Goal: Task Accomplishment & Management: Complete application form

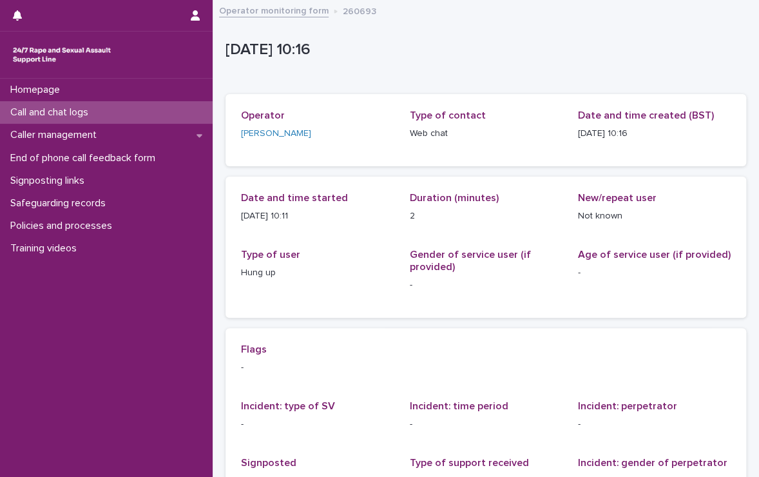
drag, startPoint x: 0, startPoint y: 0, endPoint x: 26, endPoint y: 107, distance: 110.1
click at [26, 107] on p "Call and chat logs" at bounding box center [51, 112] width 93 height 12
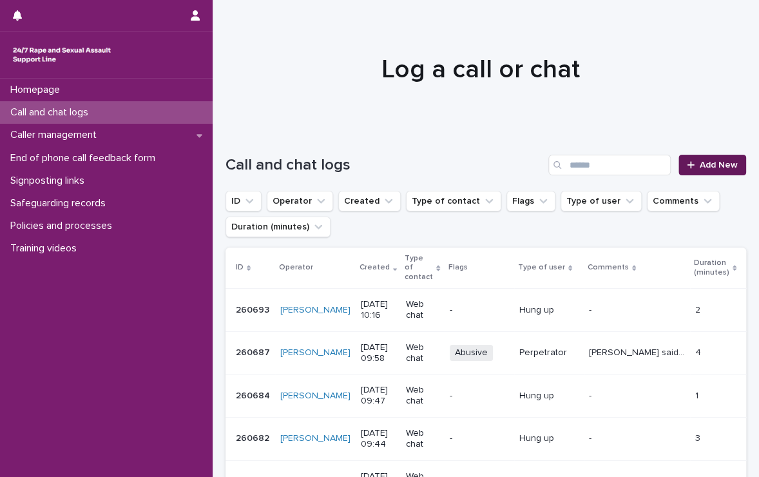
click at [700, 165] on span "Add New" at bounding box center [719, 164] width 38 height 9
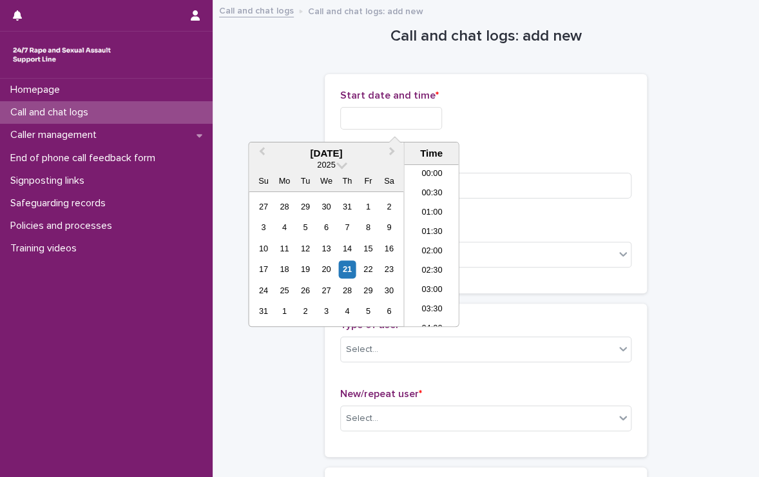
click at [431, 124] on input "text" at bounding box center [391, 118] width 102 height 23
click at [432, 218] on li "10:30" at bounding box center [431, 226] width 55 height 19
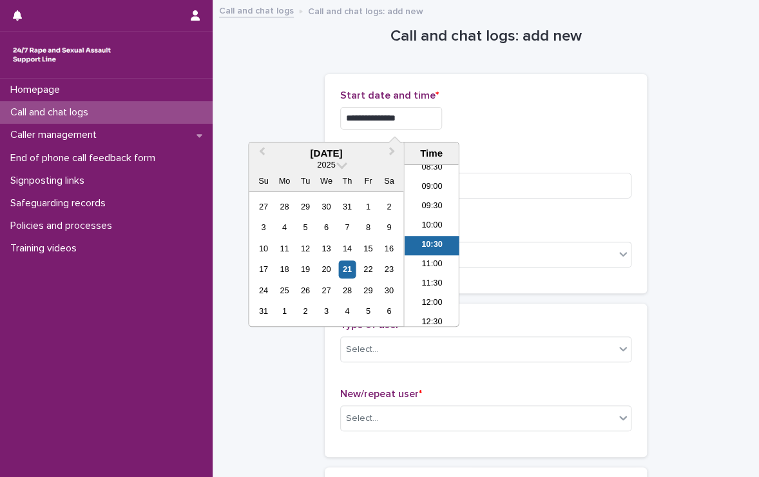
click at [411, 122] on input "**********" at bounding box center [391, 118] width 102 height 23
click at [351, 271] on div "21" at bounding box center [346, 268] width 17 height 17
click at [428, 115] on input "**********" at bounding box center [391, 118] width 102 height 23
click at [425, 224] on li "10:00" at bounding box center [431, 226] width 55 height 19
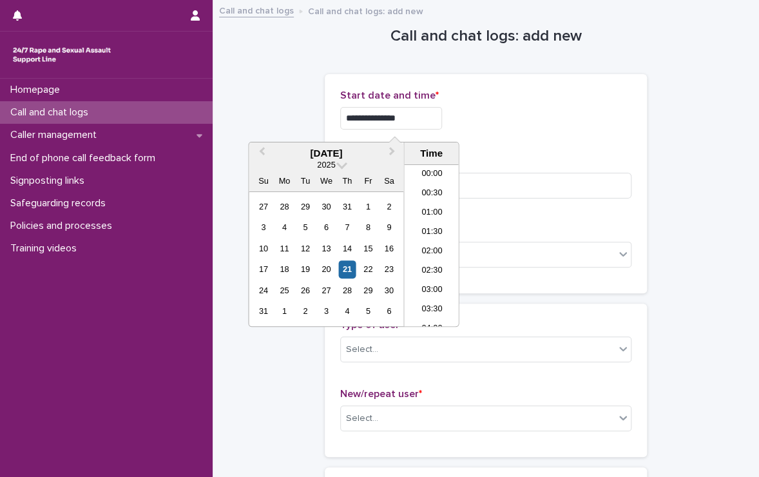
click at [427, 110] on input "**********" at bounding box center [391, 118] width 102 height 23
click at [431, 247] on li "10:00" at bounding box center [431, 245] width 55 height 19
click at [433, 122] on input "**********" at bounding box center [391, 118] width 102 height 23
type input "**********"
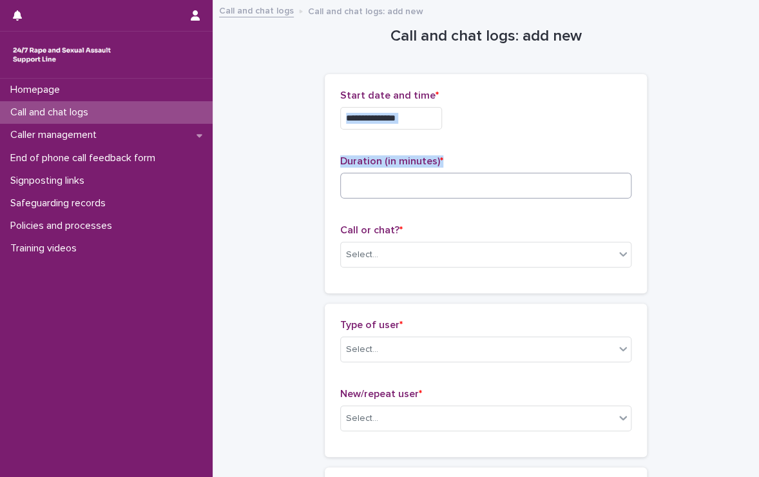
drag, startPoint x: 501, startPoint y: 139, endPoint x: 460, endPoint y: 180, distance: 57.9
click at [460, 180] on div "**********" at bounding box center [485, 184] width 291 height 188
click at [460, 180] on input at bounding box center [485, 186] width 291 height 26
type input "**"
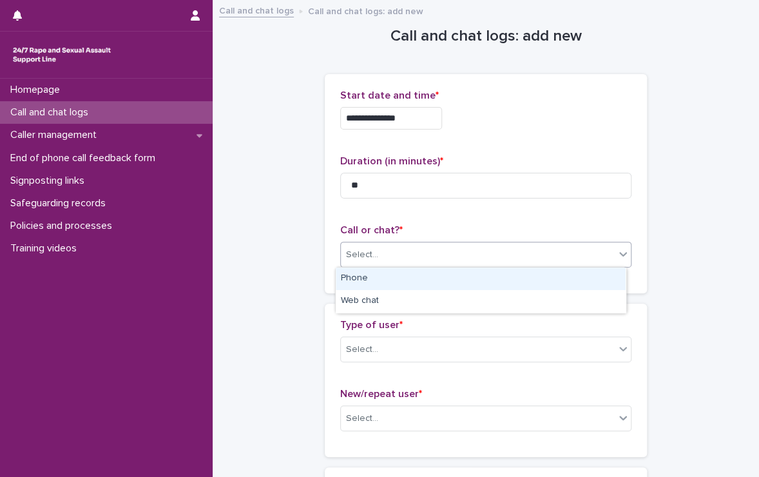
click at [476, 255] on div "Select..." at bounding box center [478, 254] width 274 height 21
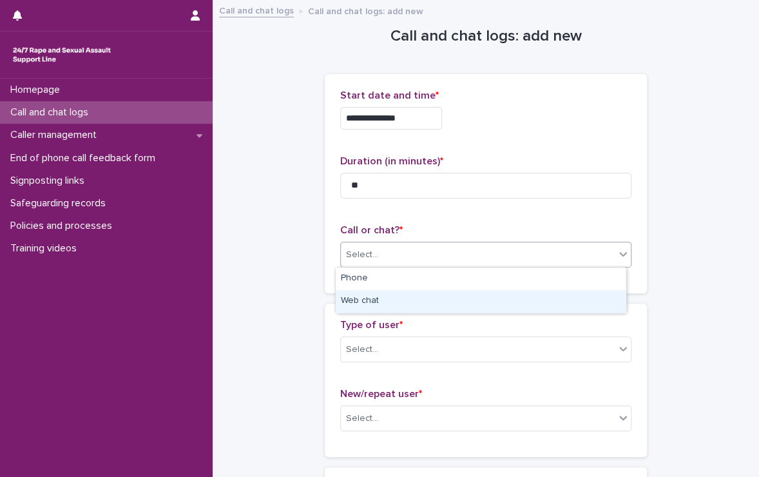
click at [425, 296] on div "Web chat" at bounding box center [481, 301] width 290 height 23
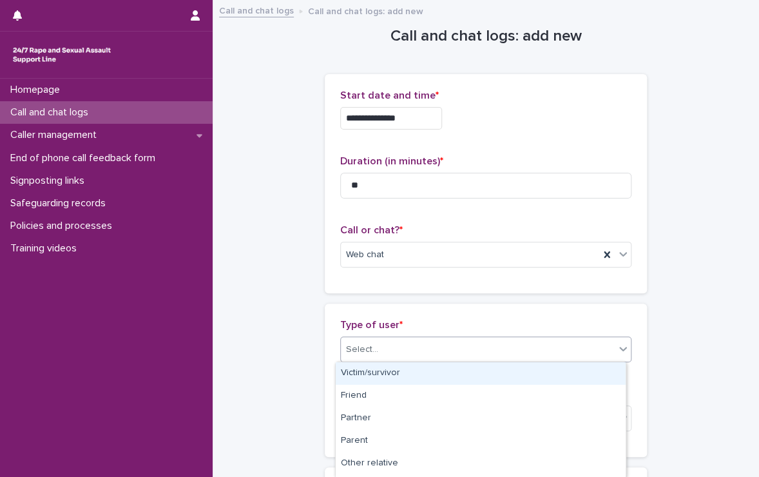
click at [410, 340] on div "Select..." at bounding box center [478, 349] width 274 height 21
click at [392, 374] on div "Victim/survivor" at bounding box center [481, 373] width 290 height 23
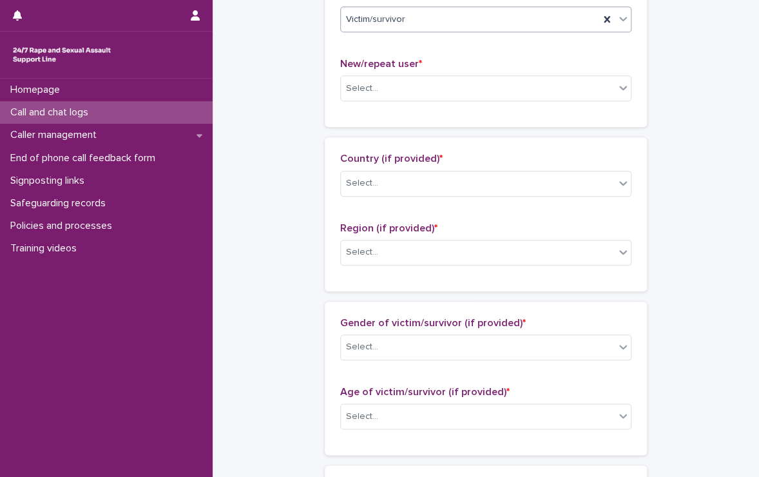
scroll to position [316, 0]
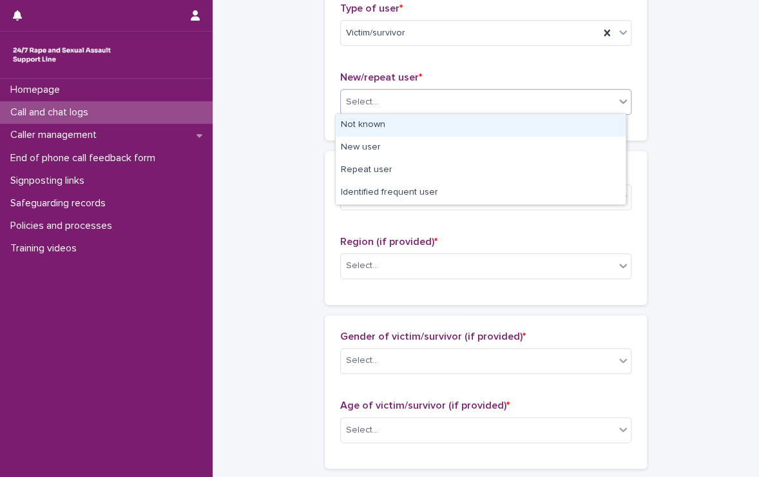
click at [414, 107] on div "Select..." at bounding box center [478, 102] width 274 height 21
click at [390, 131] on div "Not known" at bounding box center [481, 125] width 290 height 23
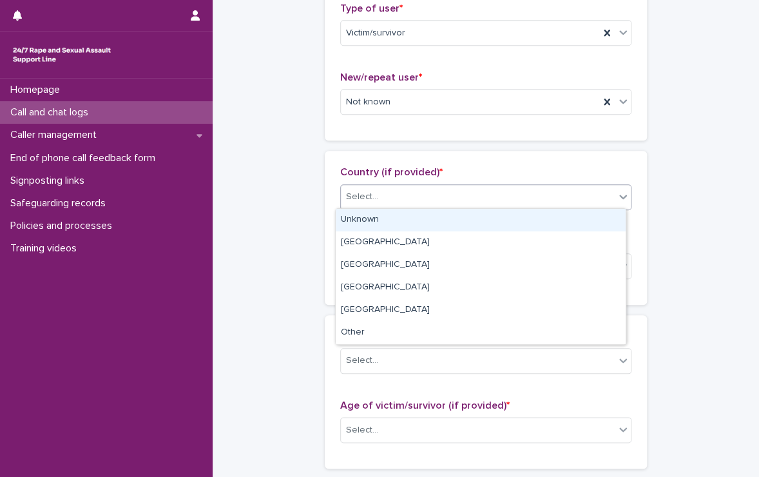
click at [389, 206] on div "Select..." at bounding box center [485, 197] width 291 height 26
click at [383, 214] on div "Unknown" at bounding box center [481, 220] width 290 height 23
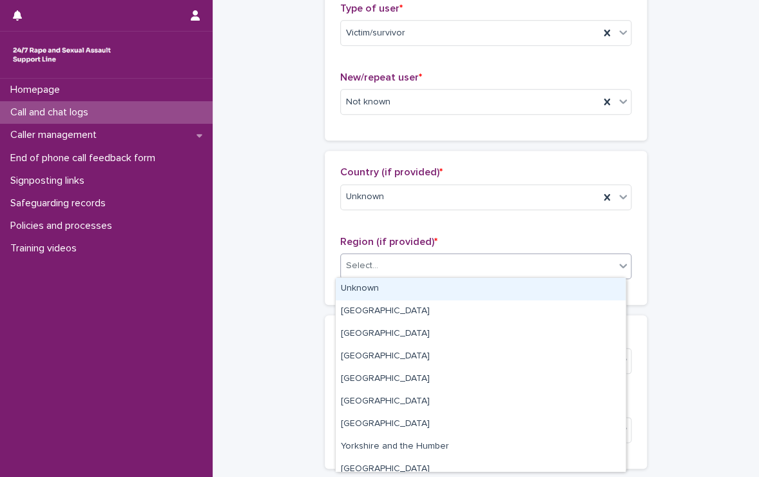
click at [386, 264] on div "Select..." at bounding box center [478, 265] width 274 height 21
click at [369, 288] on div "Unknown" at bounding box center [481, 289] width 290 height 23
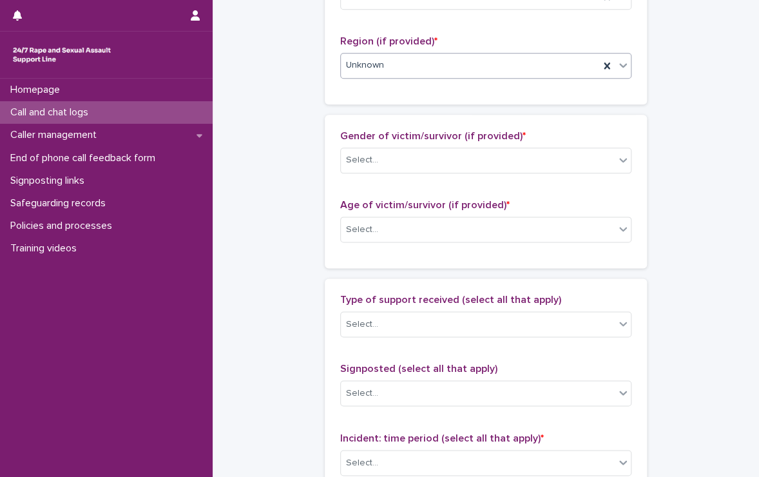
scroll to position [518, 0]
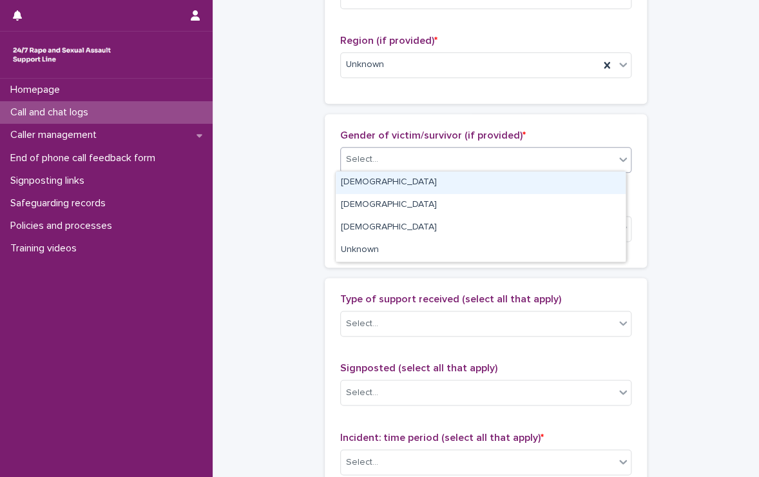
click at [384, 167] on div "Select..." at bounding box center [478, 159] width 274 height 21
click at [377, 182] on div "[DEMOGRAPHIC_DATA]" at bounding box center [481, 182] width 290 height 23
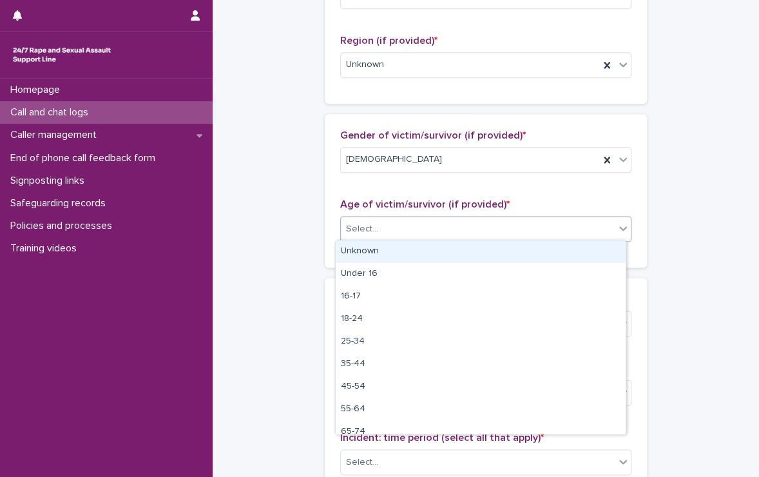
click at [389, 222] on div "Select..." at bounding box center [478, 228] width 274 height 21
click at [375, 245] on div "Unknown" at bounding box center [481, 251] width 290 height 23
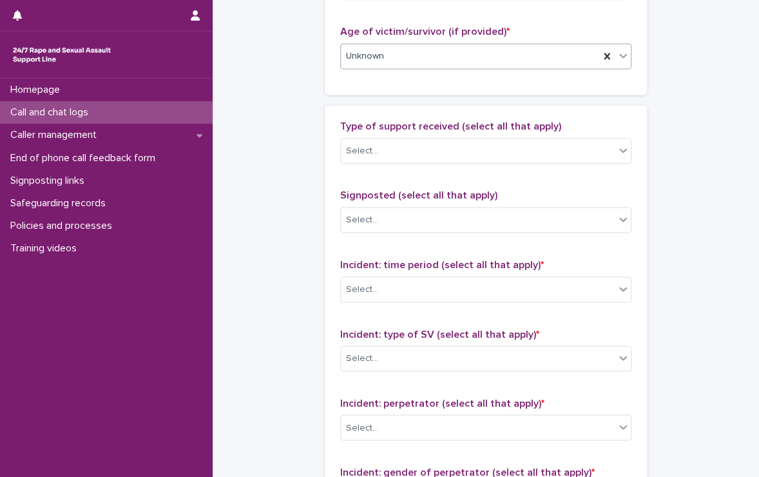
scroll to position [695, 0]
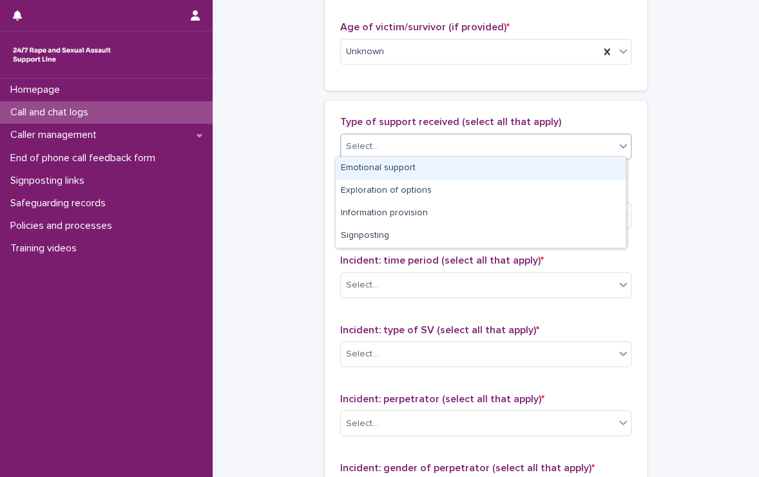
click at [397, 146] on div "Select..." at bounding box center [478, 146] width 274 height 21
click at [386, 165] on div "Emotional support" at bounding box center [481, 168] width 290 height 23
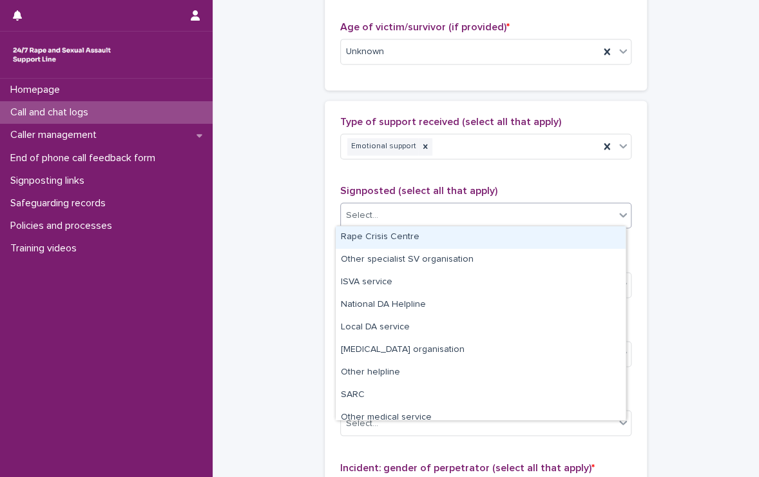
click at [383, 217] on div "Select..." at bounding box center [478, 215] width 274 height 21
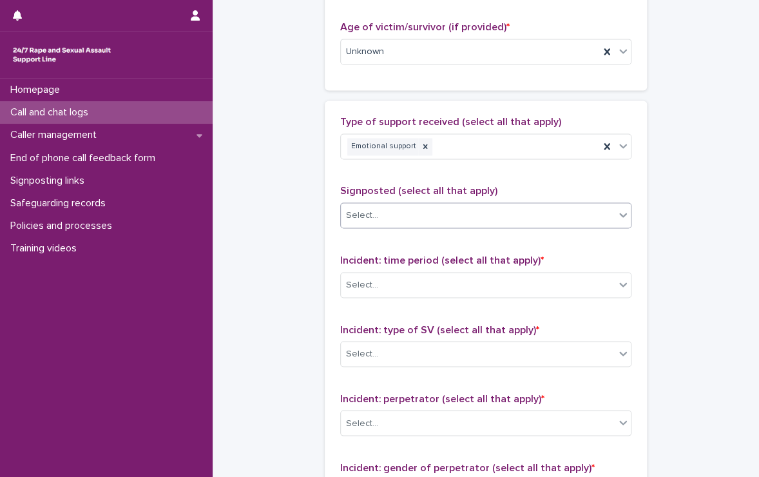
click at [390, 205] on div "Select..." at bounding box center [478, 215] width 274 height 21
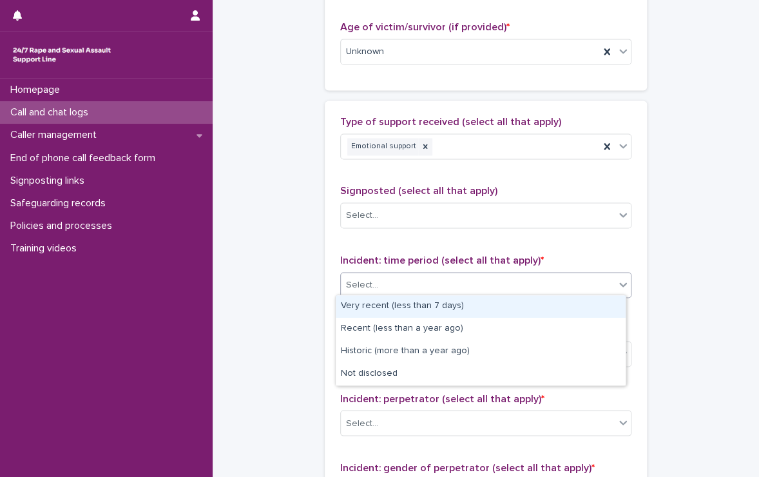
click at [391, 286] on div "Select..." at bounding box center [478, 284] width 274 height 21
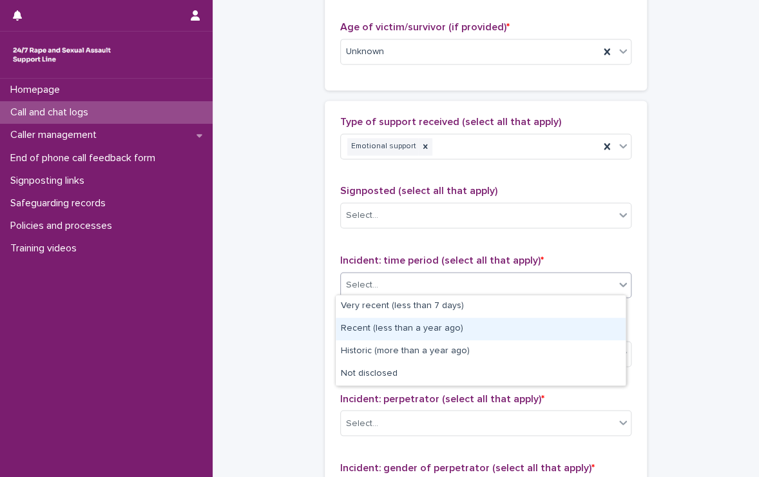
drag, startPoint x: 391, startPoint y: 315, endPoint x: 390, endPoint y: 327, distance: 12.3
click at [390, 327] on div "Recent (less than a year ago)" at bounding box center [481, 329] width 290 height 23
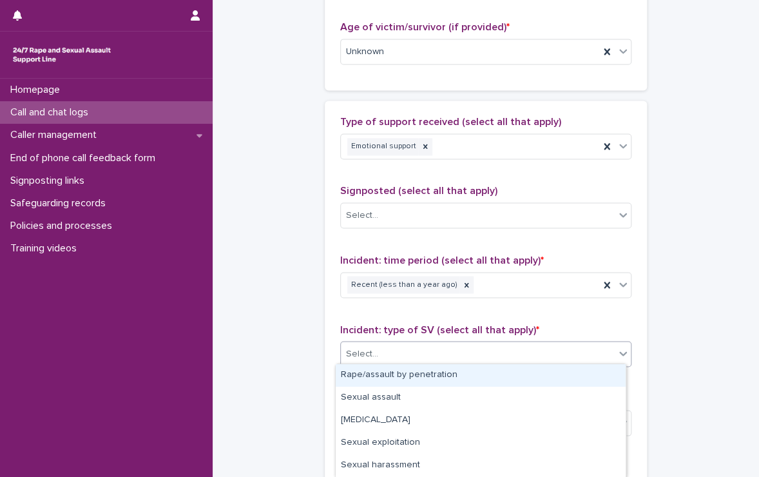
drag, startPoint x: 397, startPoint y: 353, endPoint x: 384, endPoint y: 376, distance: 27.1
click at [384, 376] on body "**********" at bounding box center [379, 238] width 759 height 477
click at [384, 376] on div "Rape/assault by penetration" at bounding box center [481, 375] width 290 height 23
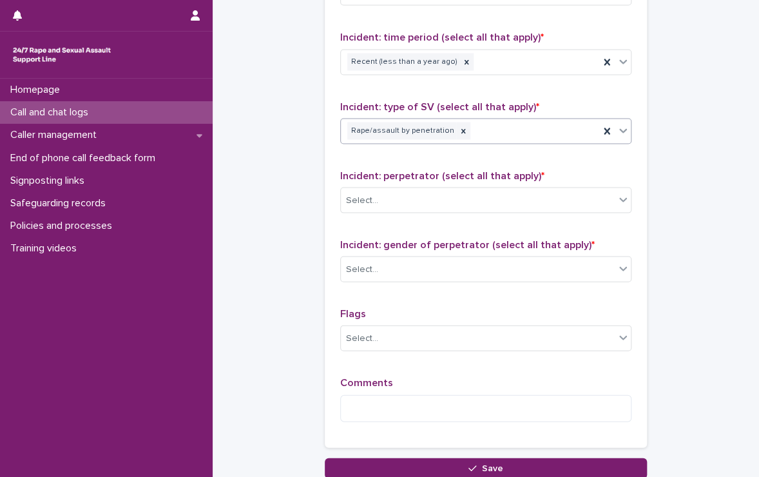
scroll to position [919, 0]
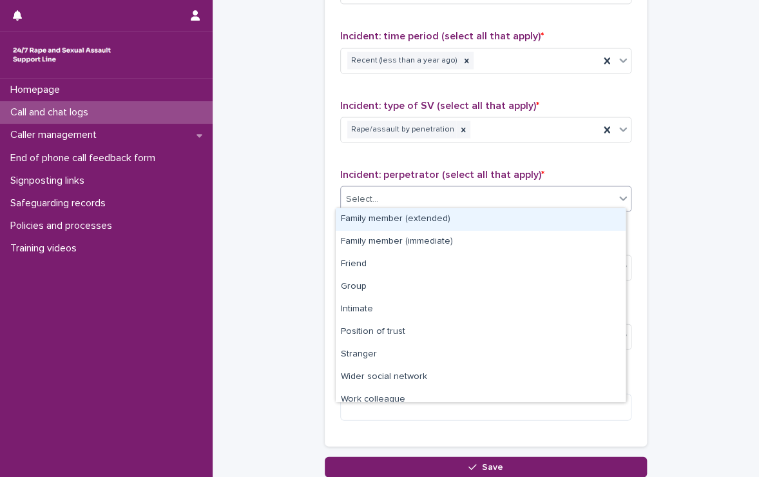
click at [389, 204] on div "Select..." at bounding box center [478, 198] width 274 height 21
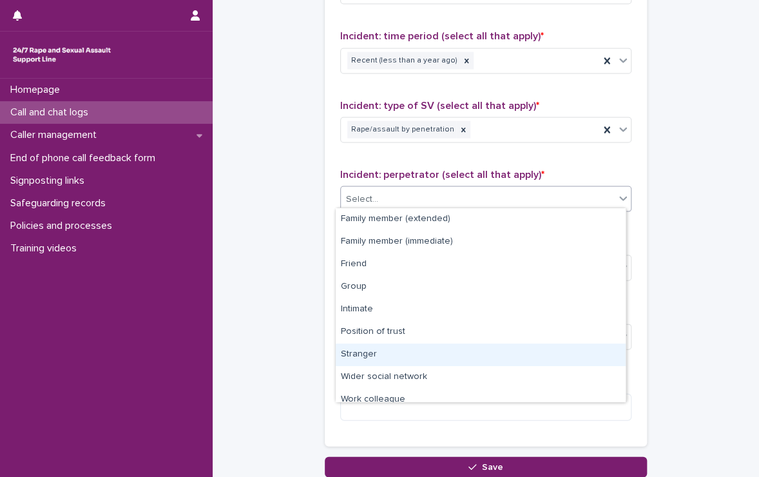
drag, startPoint x: 400, startPoint y: 320, endPoint x: 395, endPoint y: 354, distance: 34.5
click at [395, 354] on div "Stranger" at bounding box center [481, 355] width 290 height 23
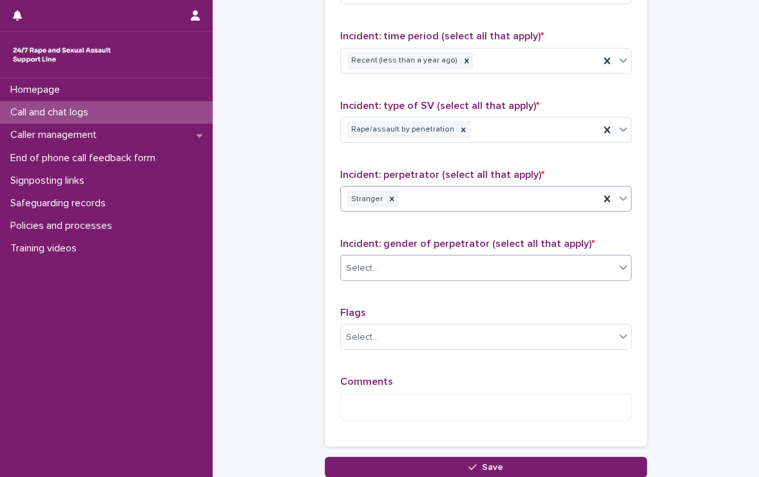
click at [406, 261] on div "Select..." at bounding box center [478, 267] width 274 height 21
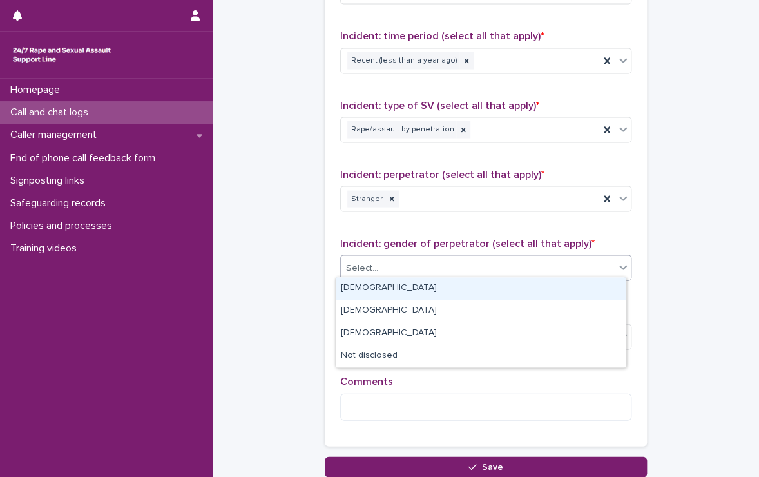
click at [391, 295] on div "[DEMOGRAPHIC_DATA]" at bounding box center [481, 288] width 290 height 23
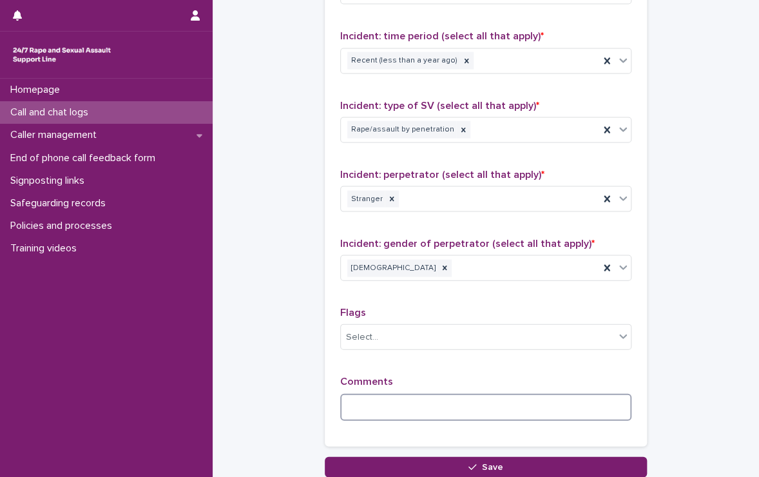
click at [383, 402] on textarea at bounding box center [485, 407] width 291 height 28
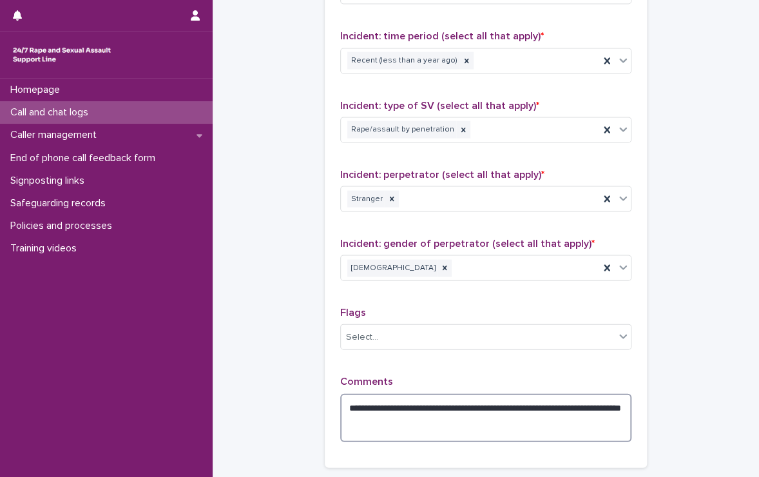
scroll to position [1038, 0]
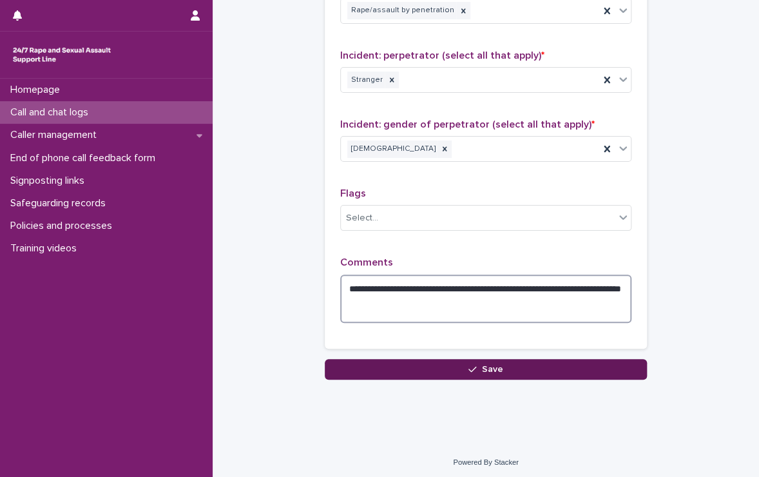
type textarea "**********"
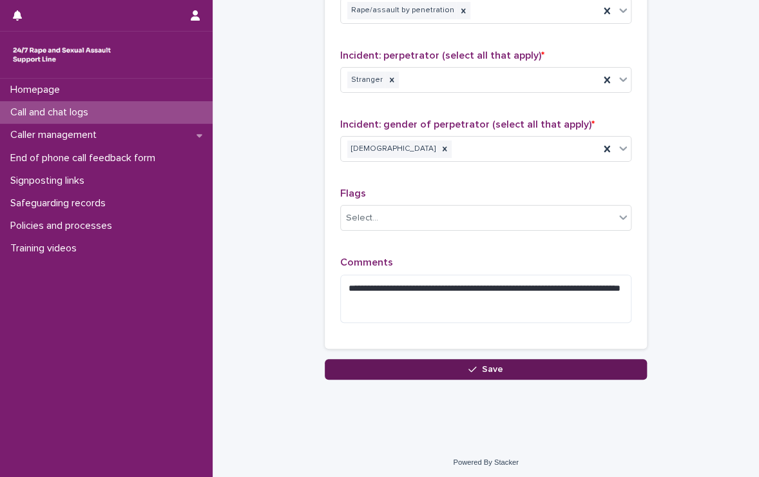
click at [453, 369] on button "Save" at bounding box center [486, 369] width 322 height 21
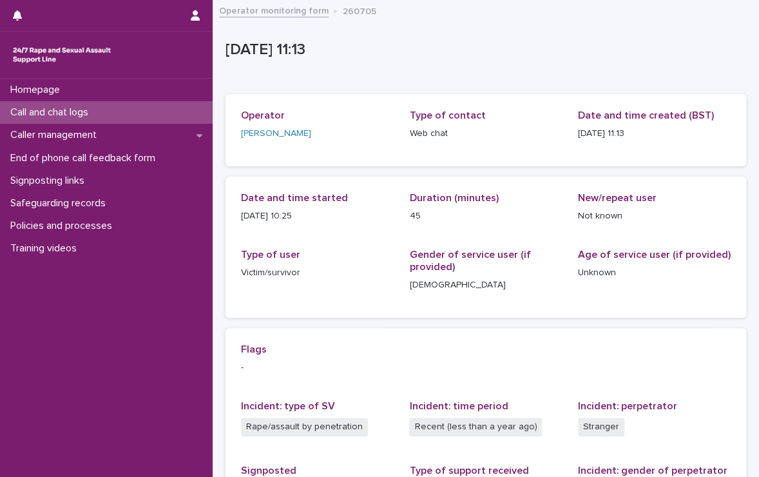
click at [123, 111] on div "Call and chat logs" at bounding box center [106, 112] width 213 height 23
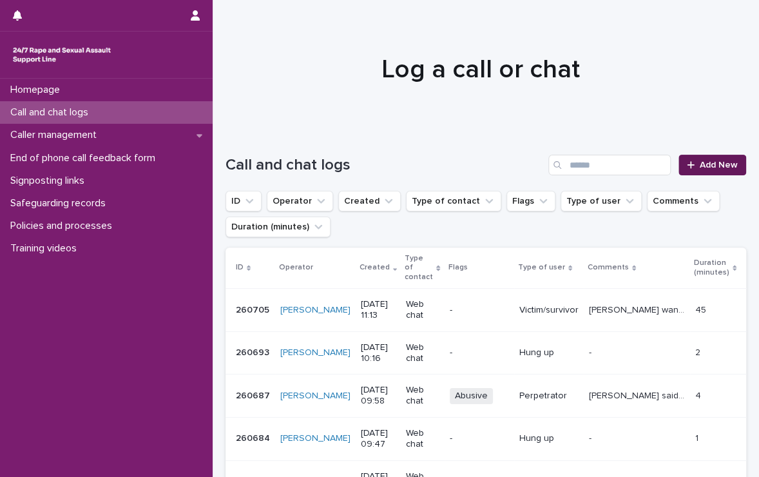
click at [700, 167] on span "Add New" at bounding box center [719, 164] width 38 height 9
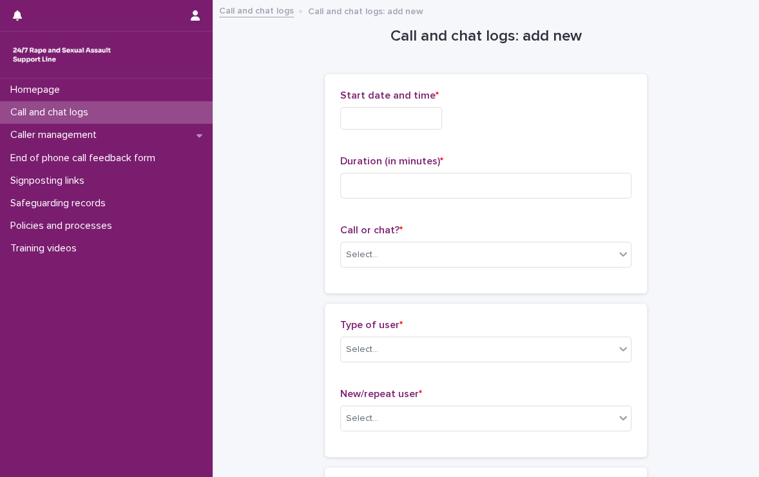
click at [416, 131] on div "Start date and time *" at bounding box center [485, 115] width 291 height 50
drag, startPoint x: 417, startPoint y: 130, endPoint x: 420, endPoint y: 120, distance: 10.2
click at [420, 120] on div "Start date and time *" at bounding box center [485, 115] width 291 height 50
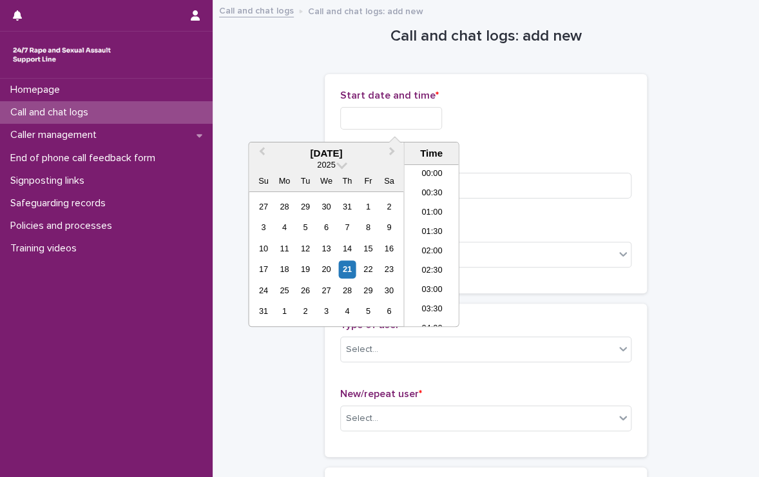
click at [420, 120] on input "text" at bounding box center [391, 118] width 102 height 23
click at [431, 247] on li "11:00" at bounding box center [431, 245] width 55 height 19
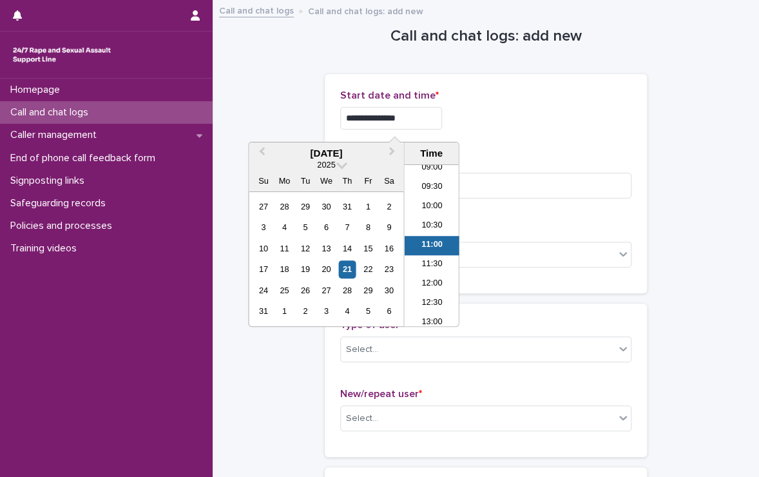
click at [431, 113] on input "**********" at bounding box center [391, 118] width 102 height 23
type input "**********"
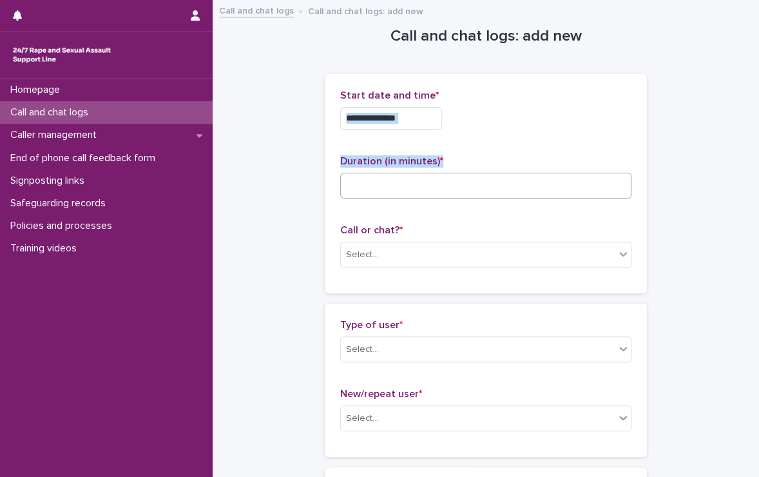
drag, startPoint x: 496, startPoint y: 128, endPoint x: 453, endPoint y: 178, distance: 65.8
click at [453, 178] on div "**********" at bounding box center [485, 184] width 291 height 188
click at [453, 178] on input at bounding box center [485, 186] width 291 height 26
type input "*"
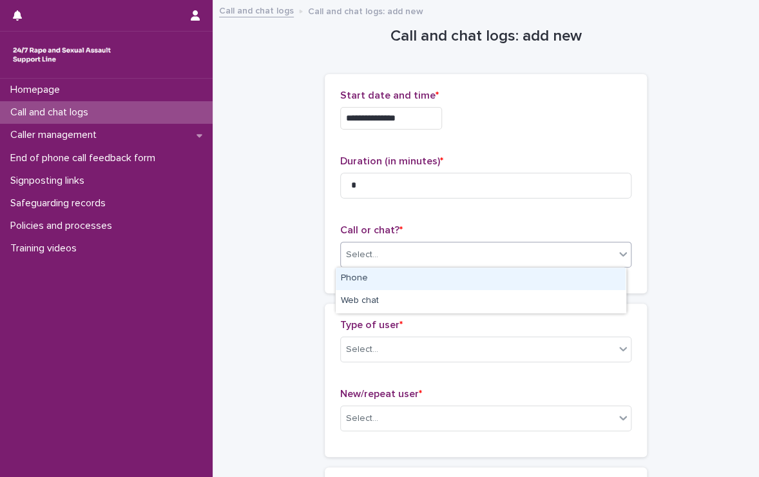
click at [464, 255] on div "Select..." at bounding box center [478, 254] width 274 height 21
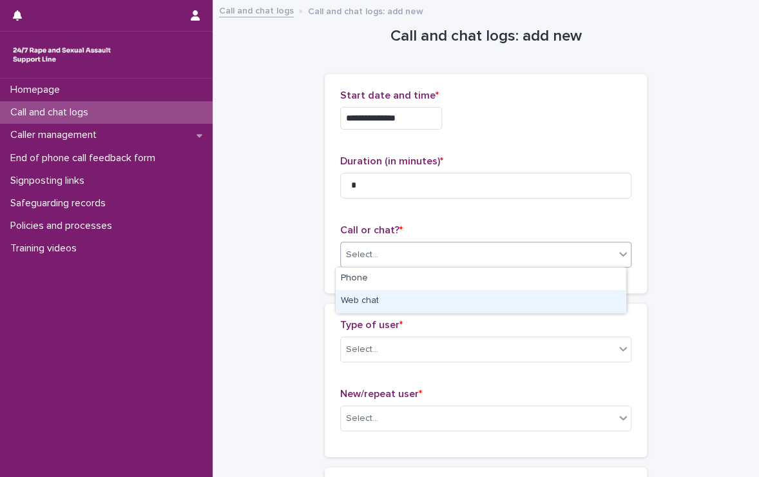
click at [439, 302] on div "Web chat" at bounding box center [481, 301] width 290 height 23
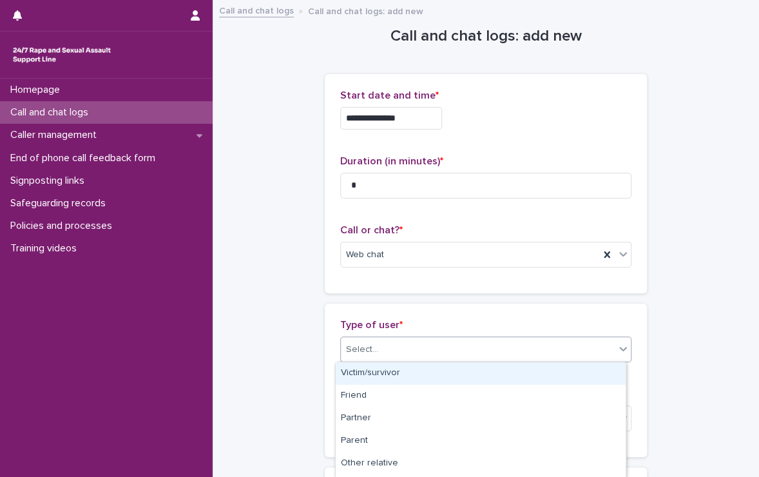
click at [435, 352] on div "Select..." at bounding box center [478, 349] width 274 height 21
click at [407, 376] on div "Victim/survivor" at bounding box center [481, 373] width 290 height 23
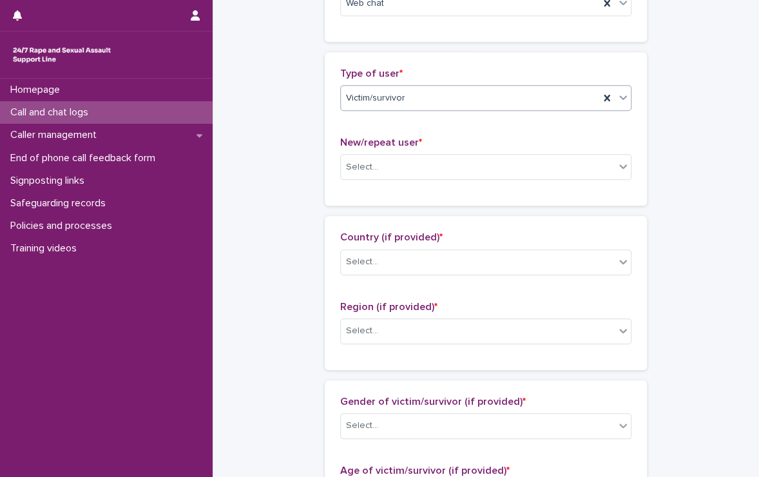
scroll to position [253, 0]
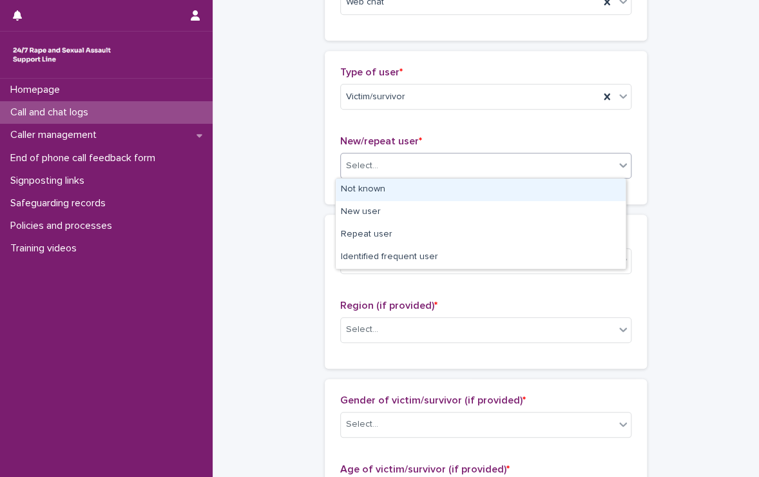
click at [405, 155] on div "Select..." at bounding box center [478, 165] width 274 height 21
click at [375, 195] on div "Not known" at bounding box center [481, 190] width 290 height 23
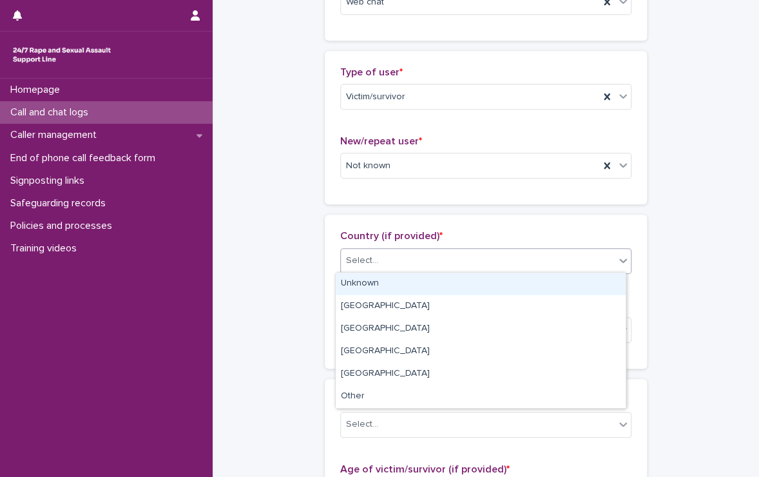
click at [384, 260] on div "Select..." at bounding box center [478, 260] width 274 height 21
click at [389, 279] on div "Unknown" at bounding box center [481, 284] width 290 height 23
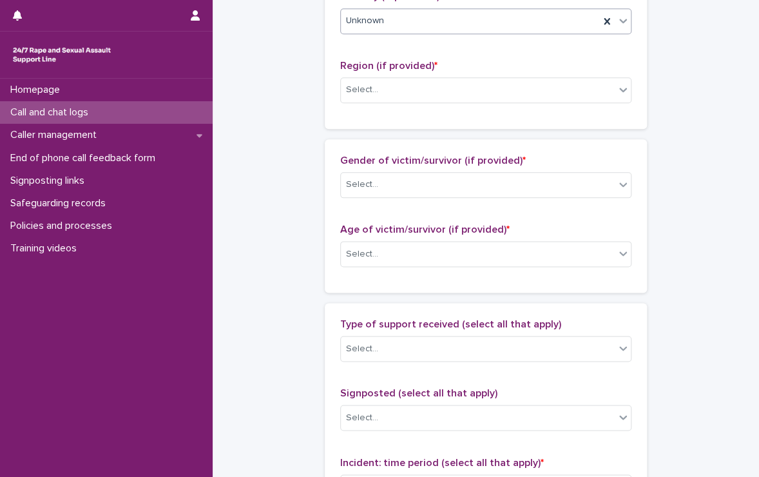
scroll to position [508, 0]
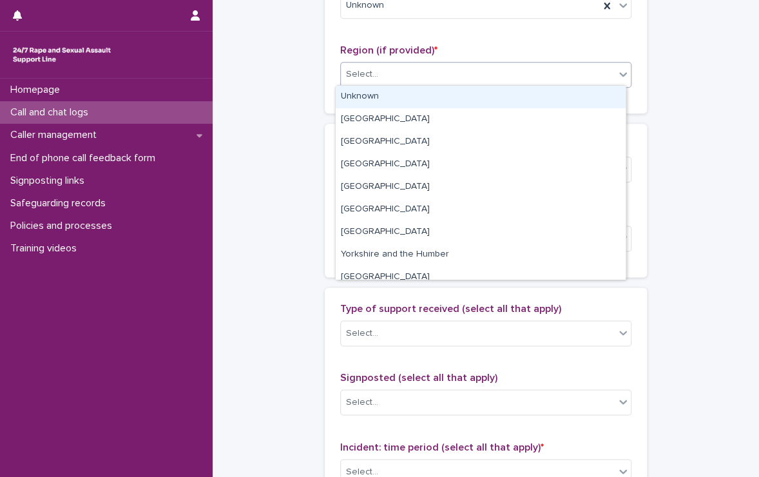
click at [410, 64] on div "Select..." at bounding box center [478, 74] width 274 height 21
click at [380, 92] on div "Unknown" at bounding box center [481, 97] width 290 height 23
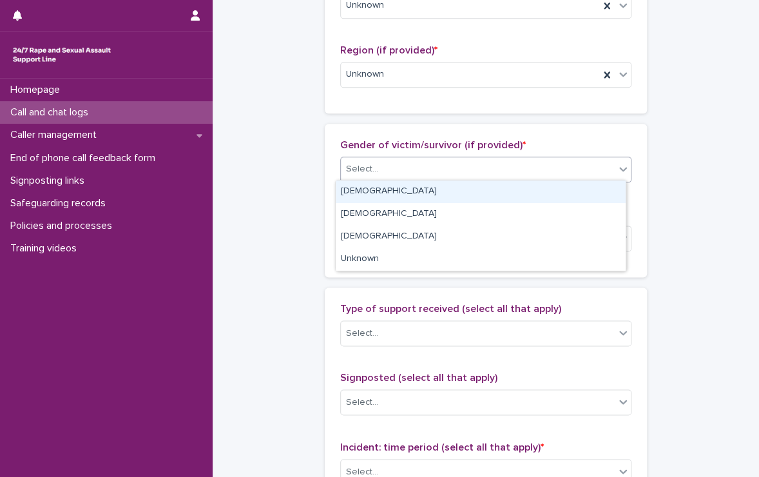
click at [380, 161] on div "Select..." at bounding box center [478, 169] width 274 height 21
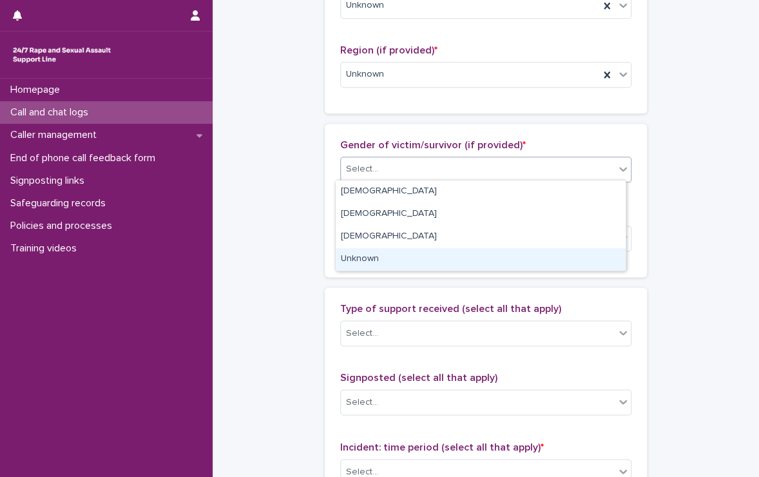
click at [373, 256] on div "Unknown" at bounding box center [481, 259] width 290 height 23
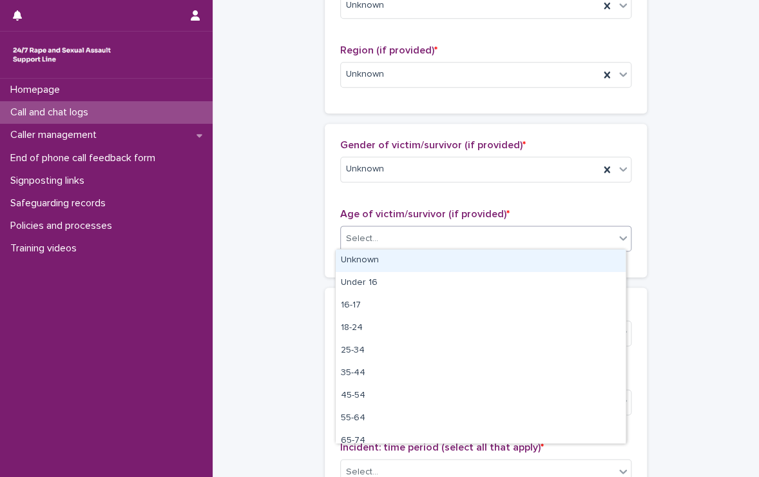
click at [390, 247] on div "Select..." at bounding box center [485, 239] width 291 height 26
click at [384, 255] on div "Unknown" at bounding box center [481, 260] width 290 height 23
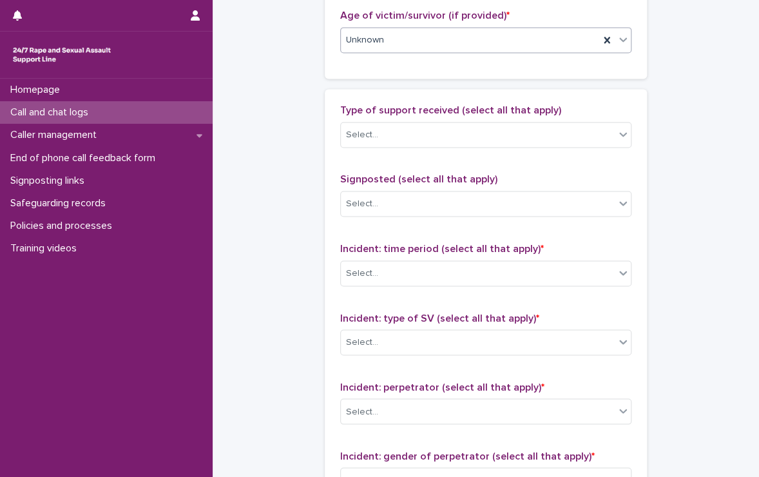
scroll to position [708, 0]
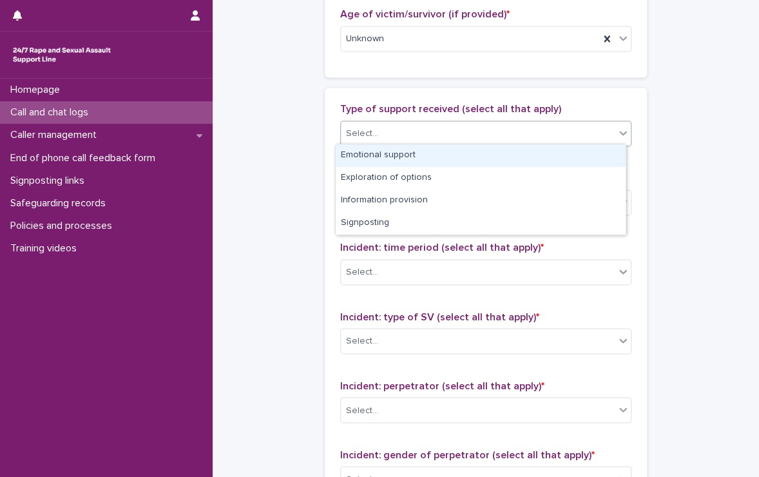
click at [383, 139] on div "Select..." at bounding box center [478, 133] width 274 height 21
click at [380, 157] on div "Emotional support" at bounding box center [481, 155] width 290 height 23
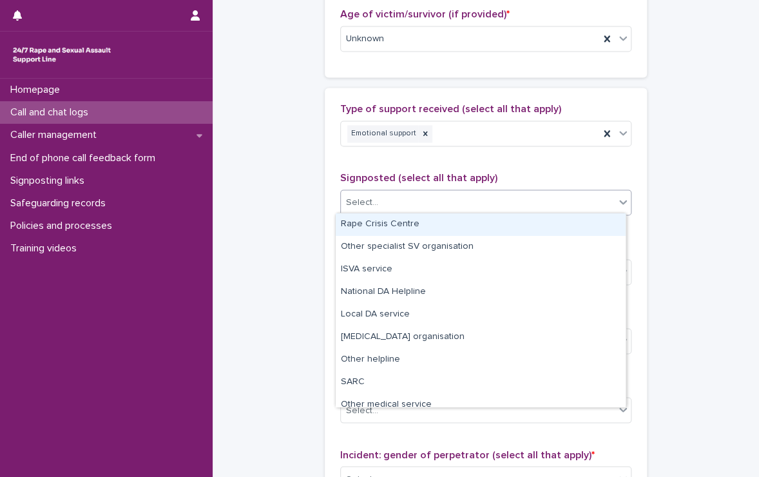
click at [395, 199] on div "Select..." at bounding box center [478, 202] width 274 height 21
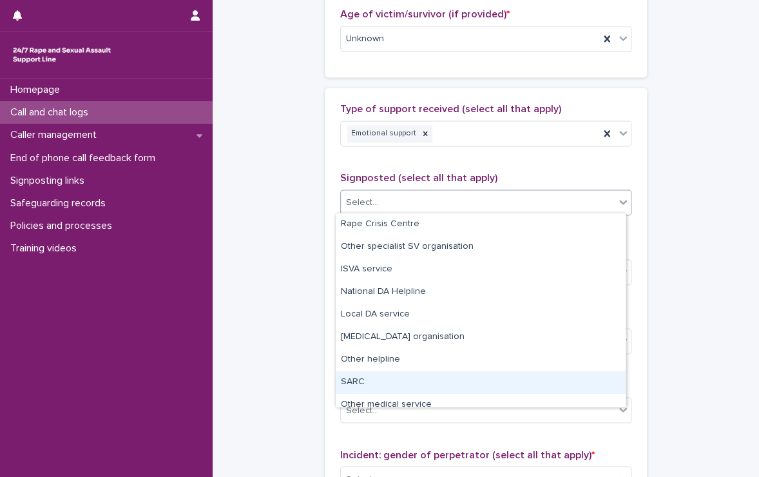
scroll to position [77, 0]
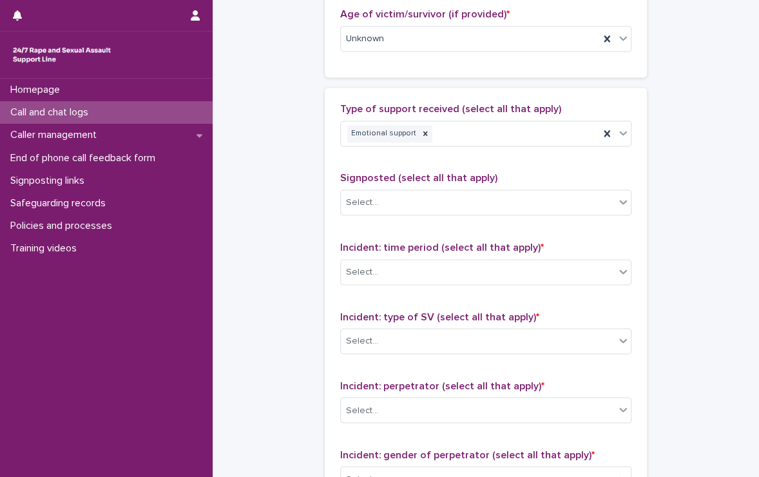
click at [434, 151] on div "Type of support received (select all that apply) Emotional support" at bounding box center [485, 129] width 291 height 53
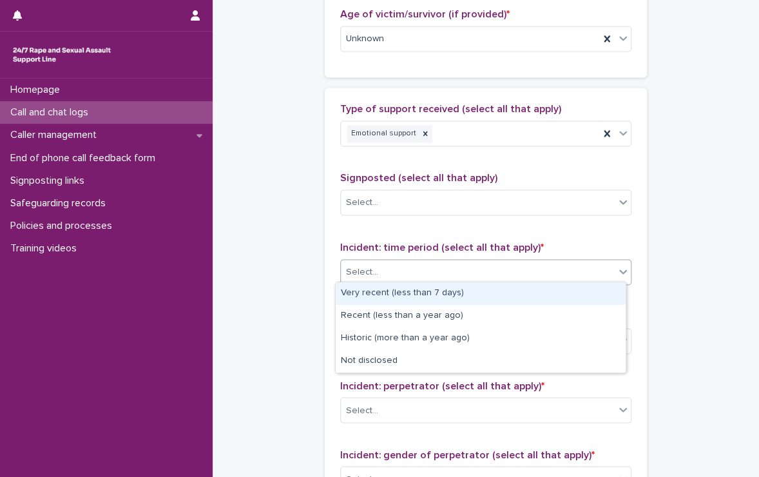
click at [412, 267] on div "Select..." at bounding box center [478, 271] width 274 height 21
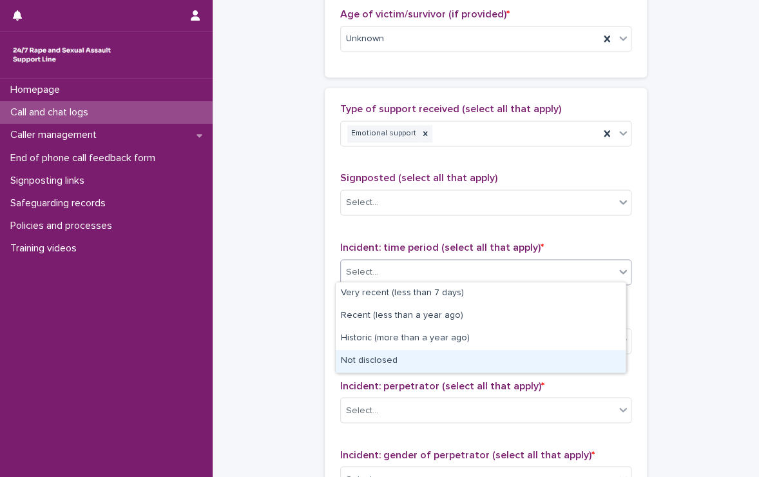
click at [385, 360] on div "Not disclosed" at bounding box center [481, 361] width 290 height 23
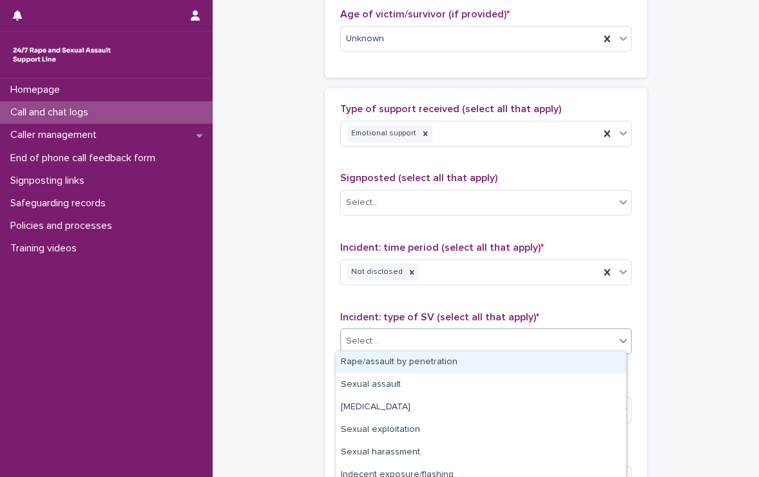
click at [402, 335] on div "Select..." at bounding box center [478, 340] width 274 height 21
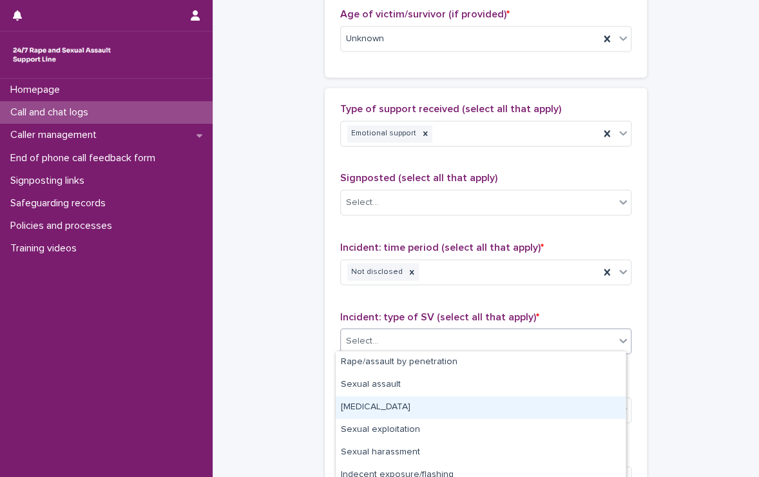
scroll to position [99, 0]
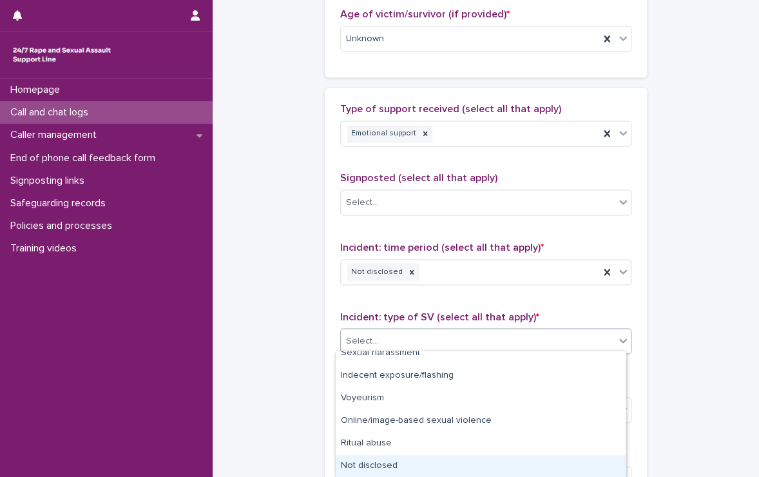
click at [373, 456] on div "Not disclosed" at bounding box center [481, 466] width 290 height 23
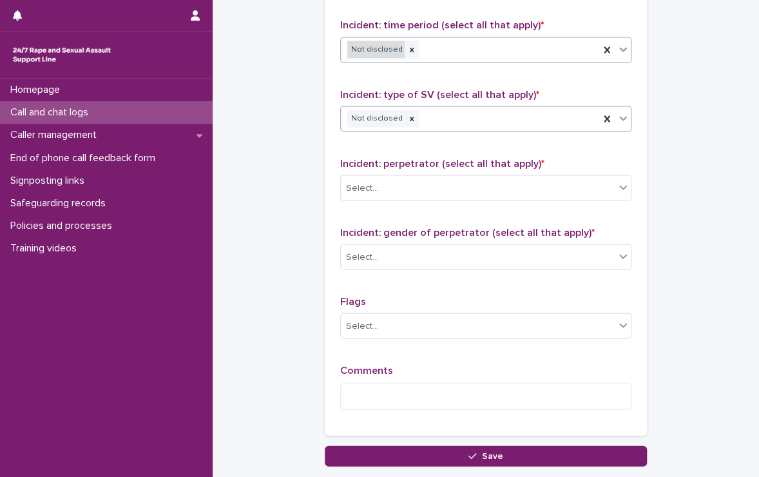
scroll to position [931, 0]
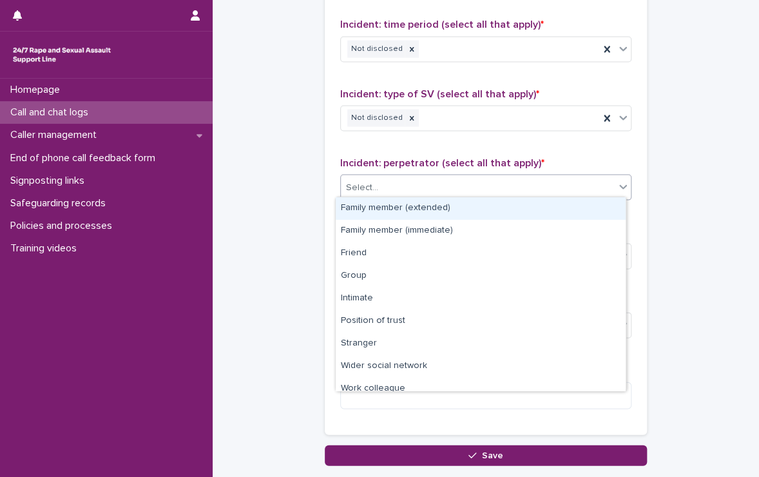
click at [423, 177] on div "Select..." at bounding box center [478, 187] width 274 height 21
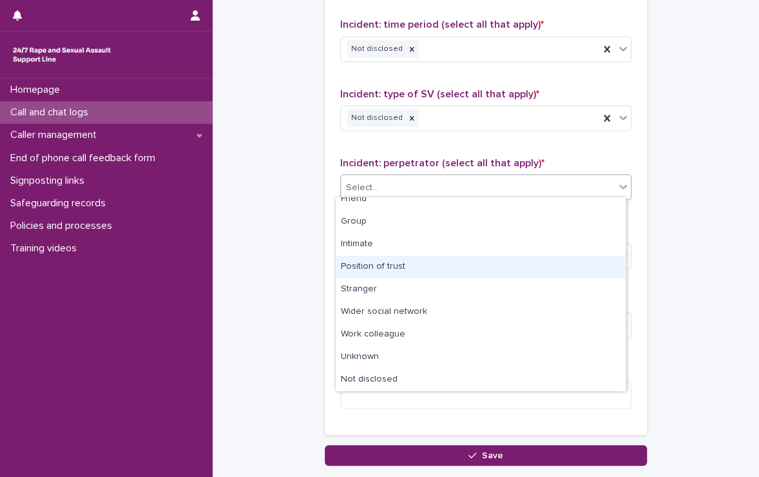
scroll to position [54, 0]
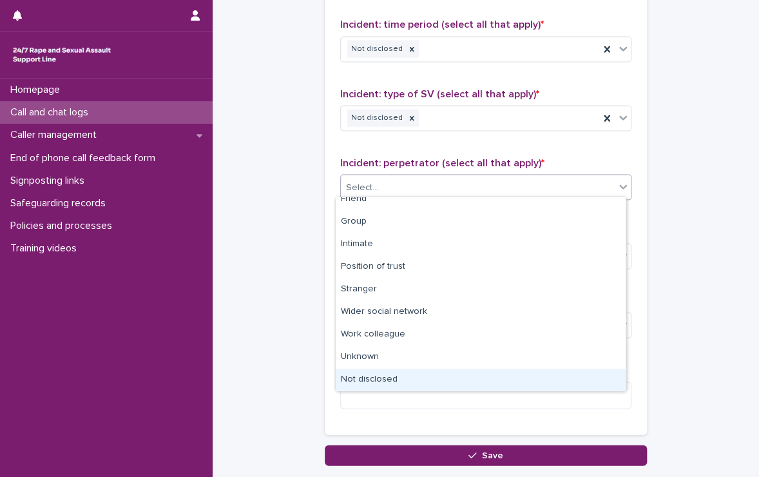
click at [369, 376] on div "Not disclosed" at bounding box center [481, 380] width 290 height 23
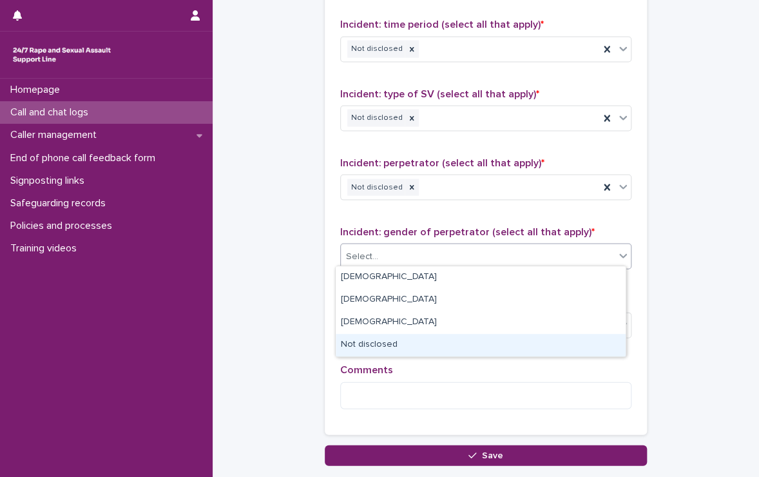
drag, startPoint x: 423, startPoint y: 249, endPoint x: 383, endPoint y: 348, distance: 106.4
click at [383, 348] on body "**********" at bounding box center [379, 238] width 759 height 477
click at [383, 348] on div "Not disclosed" at bounding box center [481, 345] width 290 height 23
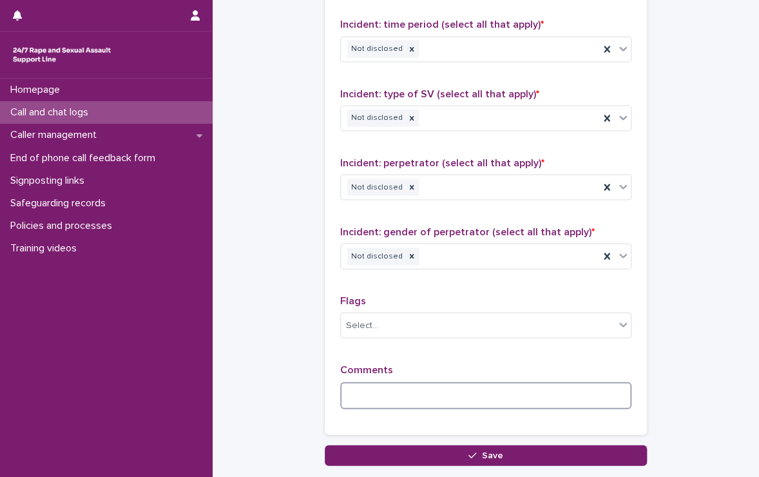
click at [379, 385] on textarea at bounding box center [485, 396] width 291 height 28
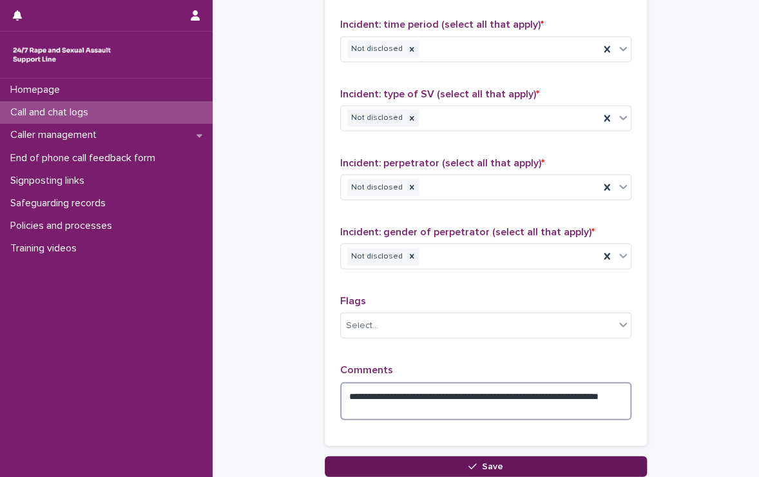
type textarea "**********"
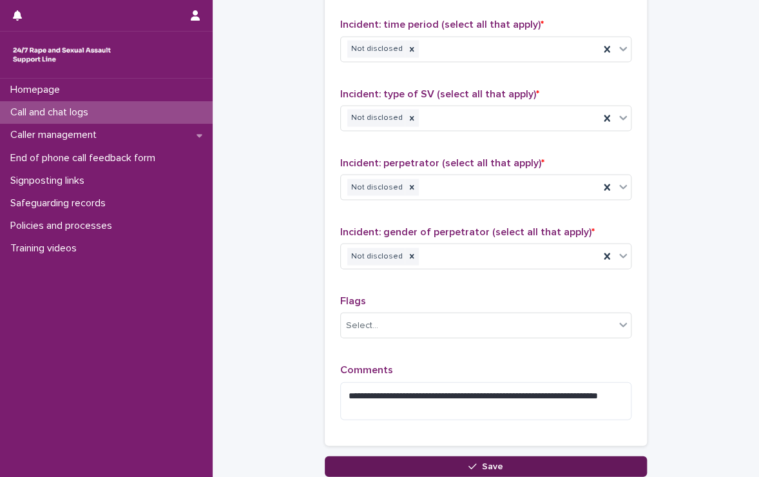
click at [412, 460] on button "Save" at bounding box center [486, 466] width 322 height 21
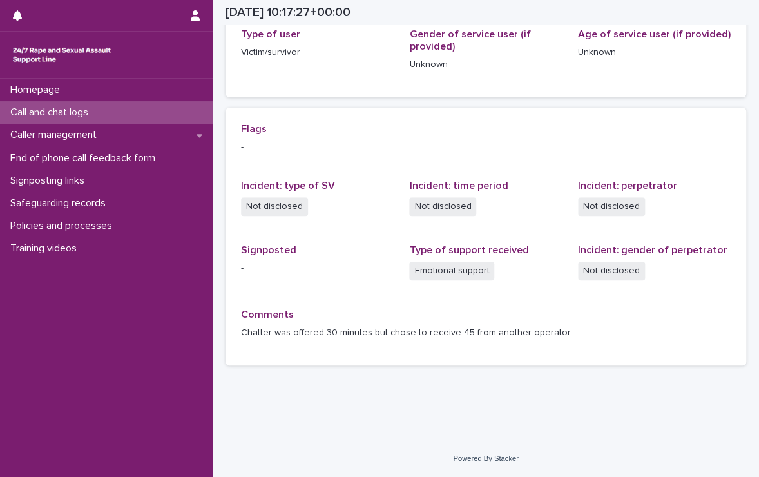
scroll to position [220, 0]
click at [75, 87] on div "Homepage" at bounding box center [106, 90] width 213 height 23
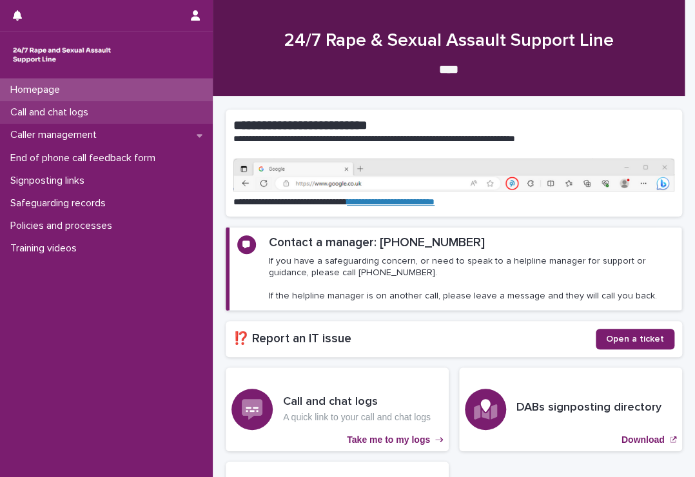
click at [77, 110] on p "Call and chat logs" at bounding box center [51, 112] width 93 height 12
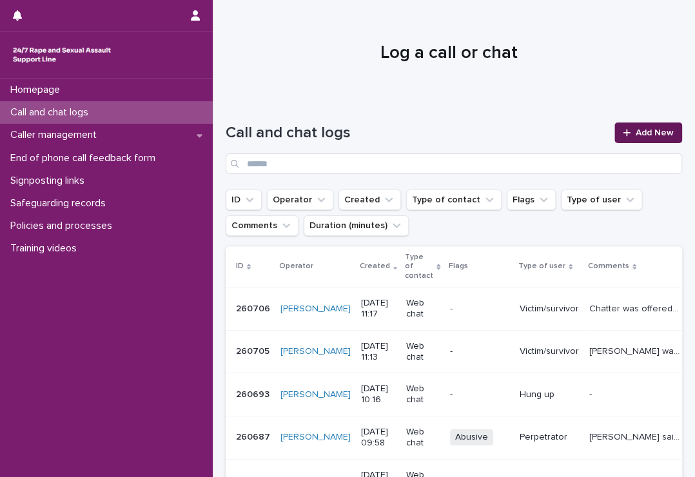
click at [641, 126] on link "Add New" at bounding box center [648, 132] width 68 height 21
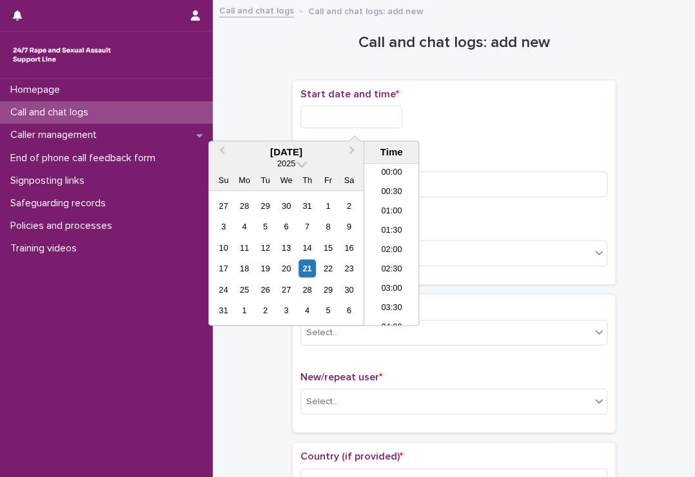
click at [353, 112] on input "text" at bounding box center [351, 117] width 102 height 23
click at [389, 235] on li "11:00" at bounding box center [391, 244] width 55 height 19
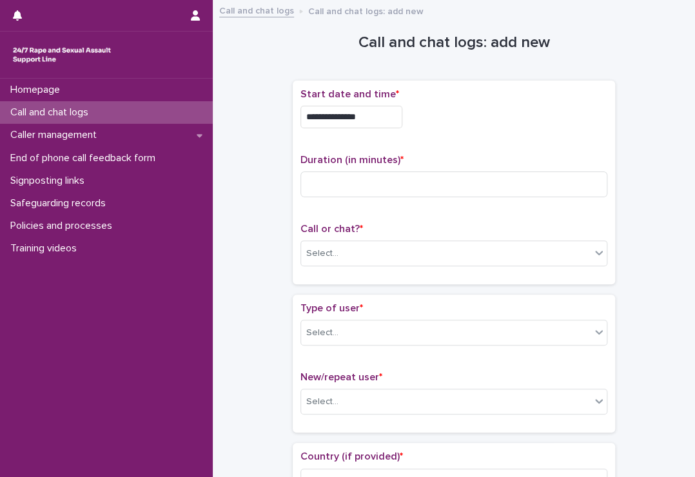
click at [374, 118] on input "**********" at bounding box center [351, 117] width 102 height 23
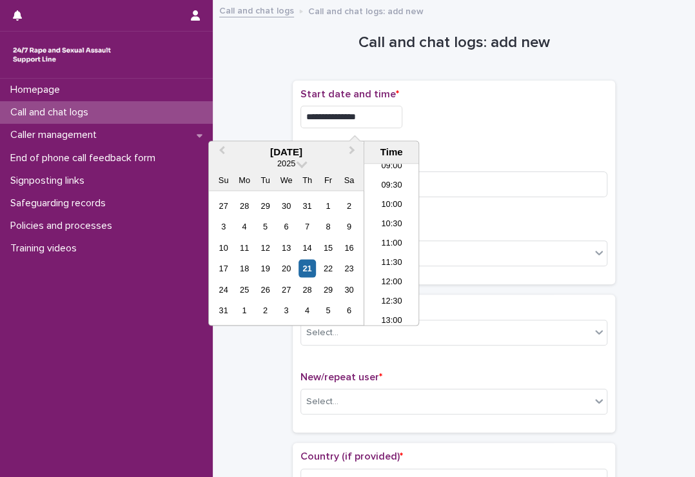
type input "**********"
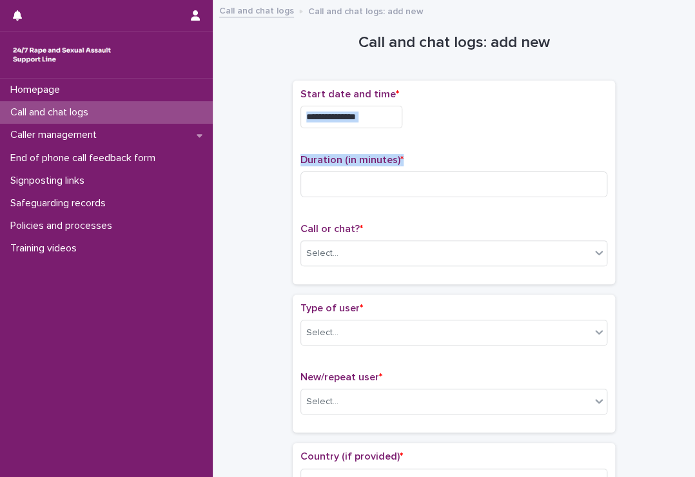
drag, startPoint x: 510, startPoint y: 135, endPoint x: 464, endPoint y: 203, distance: 82.1
click at [464, 203] on div "**********" at bounding box center [453, 182] width 307 height 188
drag, startPoint x: 464, startPoint y: 203, endPoint x: 450, endPoint y: 185, distance: 23.0
click at [450, 185] on input at bounding box center [453, 184] width 307 height 26
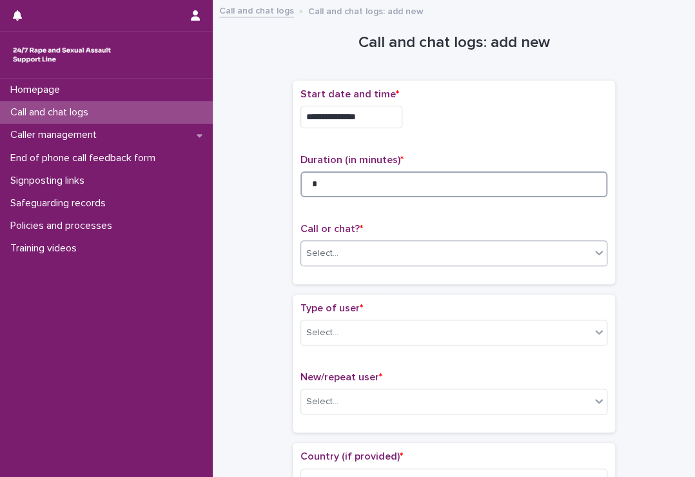
type input "*"
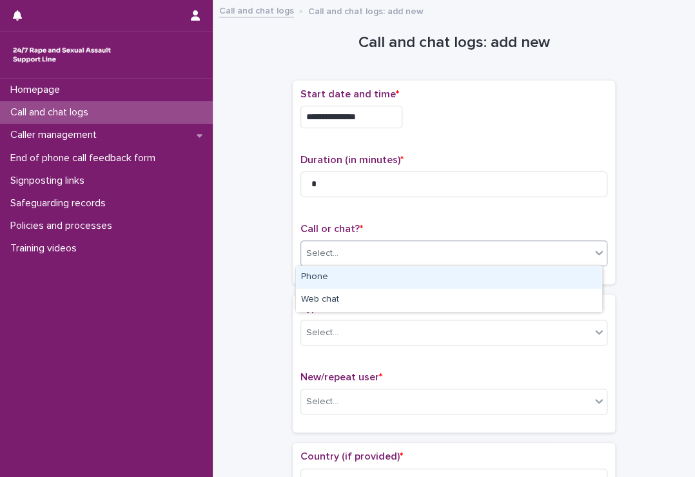
click at [481, 259] on div "Select..." at bounding box center [445, 253] width 289 height 21
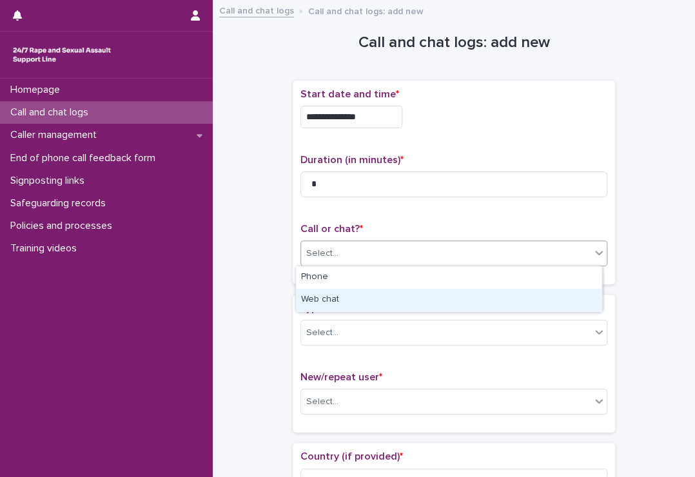
click at [393, 304] on div "Web chat" at bounding box center [449, 300] width 306 height 23
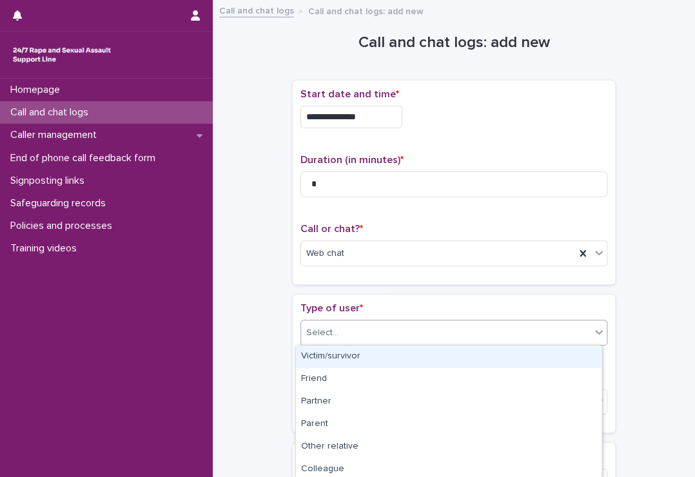
click at [376, 335] on div "Select..." at bounding box center [445, 332] width 289 height 21
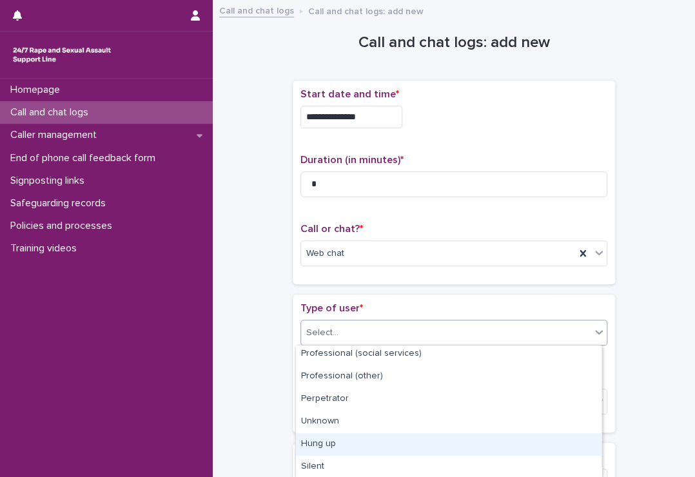
scroll to position [205, 0]
click at [365, 445] on div "Hung up" at bounding box center [449, 445] width 306 height 23
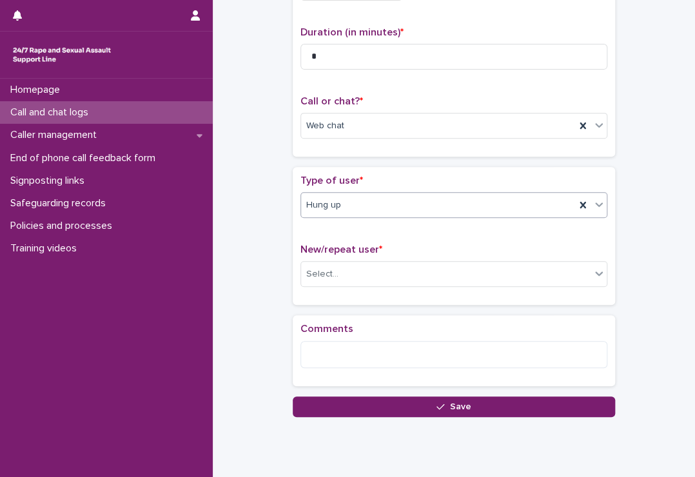
scroll to position [168, 0]
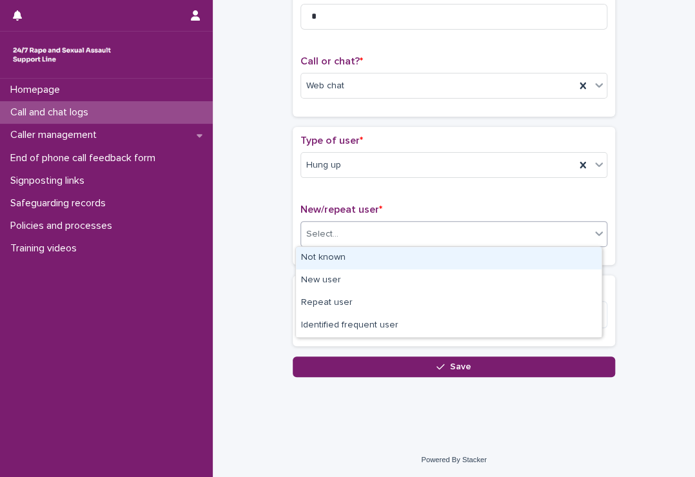
click at [353, 221] on div "Select..." at bounding box center [453, 234] width 307 height 26
click at [333, 264] on div "Not known" at bounding box center [449, 258] width 306 height 23
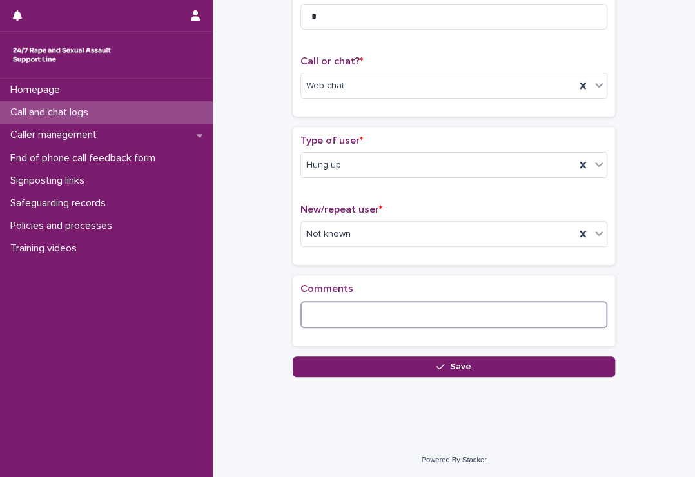
click at [356, 315] on textarea at bounding box center [453, 315] width 307 height 28
type textarea "*"
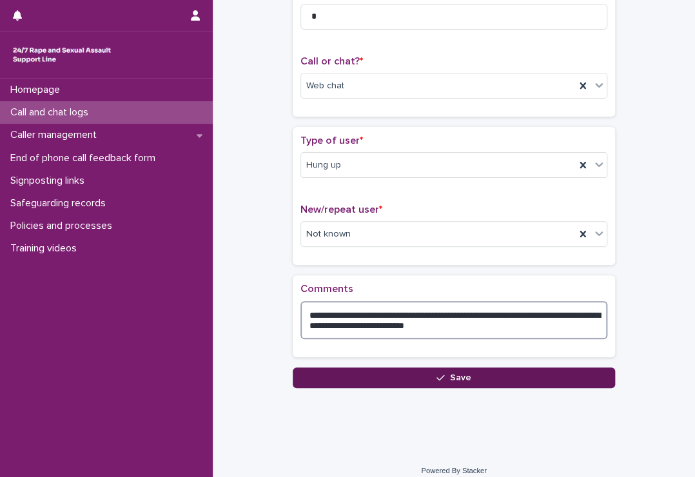
type textarea "**********"
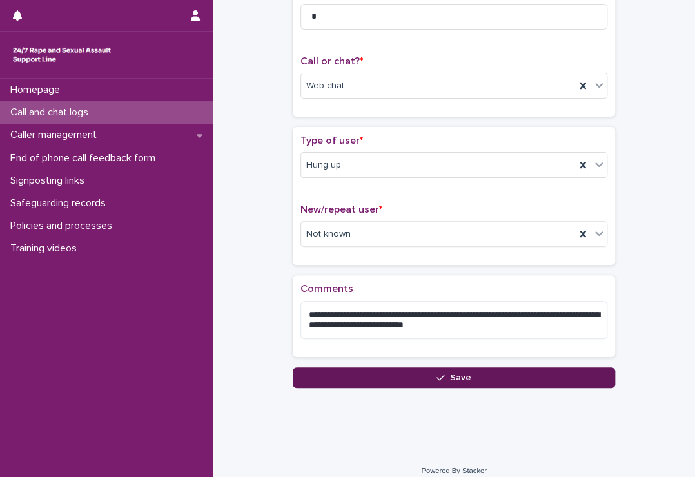
click at [374, 368] on button "Save" at bounding box center [454, 377] width 322 height 21
